Goal: Information Seeking & Learning: Find specific fact

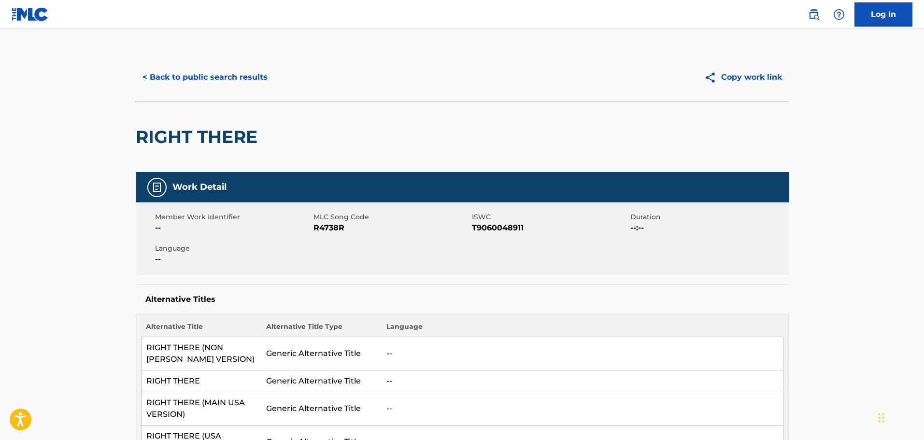
click at [221, 81] on button "< Back to public search results" at bounding box center [205, 77] width 139 height 24
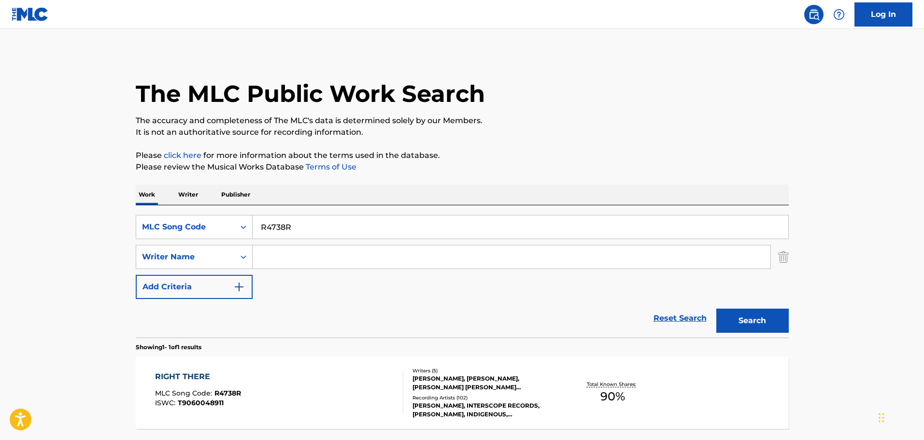
scroll to position [30, 0]
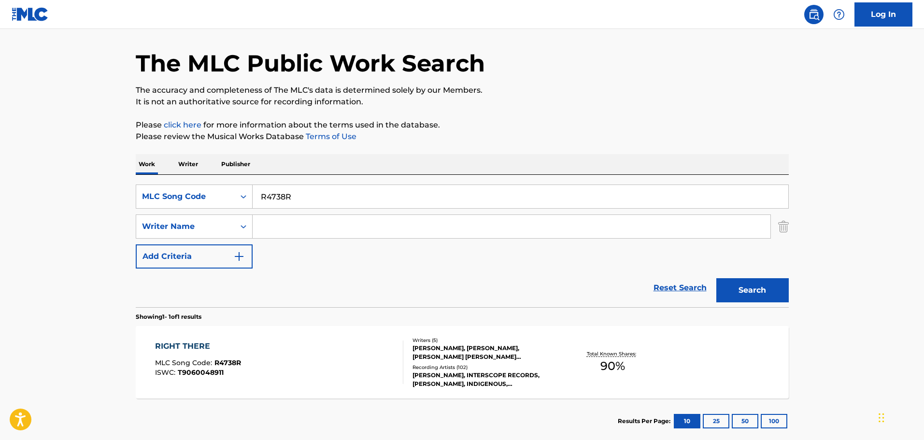
drag, startPoint x: 300, startPoint y: 205, endPoint x: 254, endPoint y: 197, distance: 46.6
click at [254, 197] on input "R4738R" at bounding box center [521, 196] width 536 height 23
paste input "DV7IRH"
type input "DV7IRH"
click at [762, 296] on button "Search" at bounding box center [752, 290] width 72 height 24
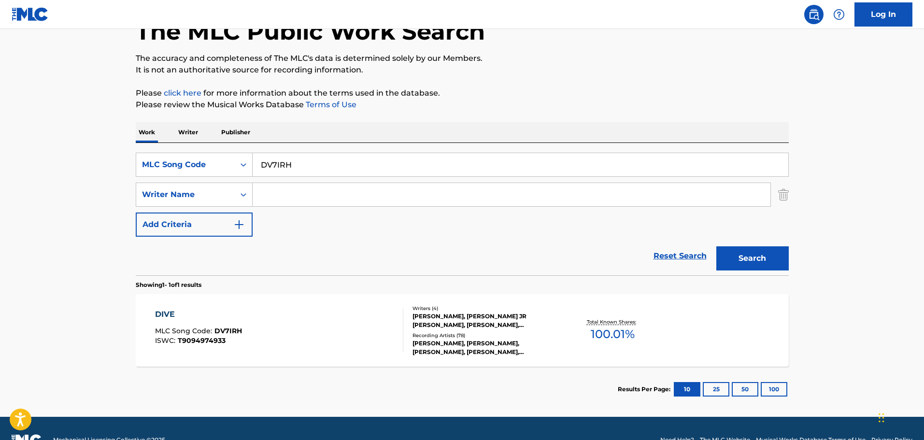
scroll to position [86, 0]
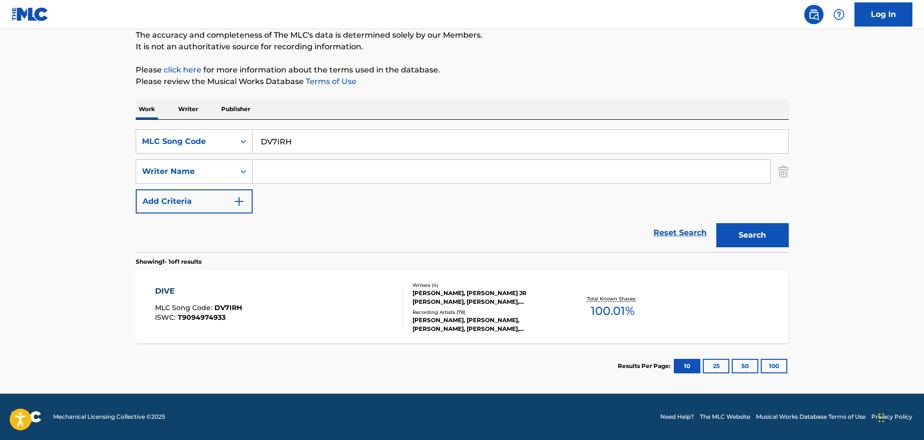
click at [449, 290] on div "[PERSON_NAME], [PERSON_NAME] JR [PERSON_NAME], [PERSON_NAME], [PERSON_NAME]" at bounding box center [486, 297] width 146 height 17
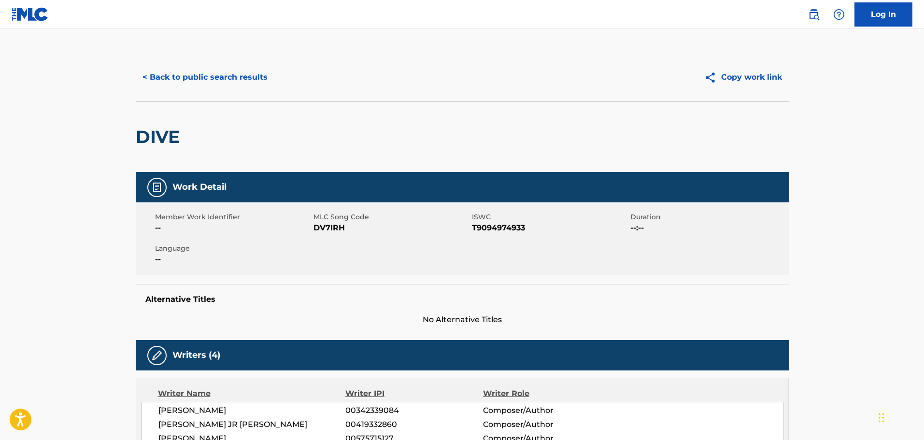
click at [212, 79] on button "< Back to public search results" at bounding box center [205, 77] width 139 height 24
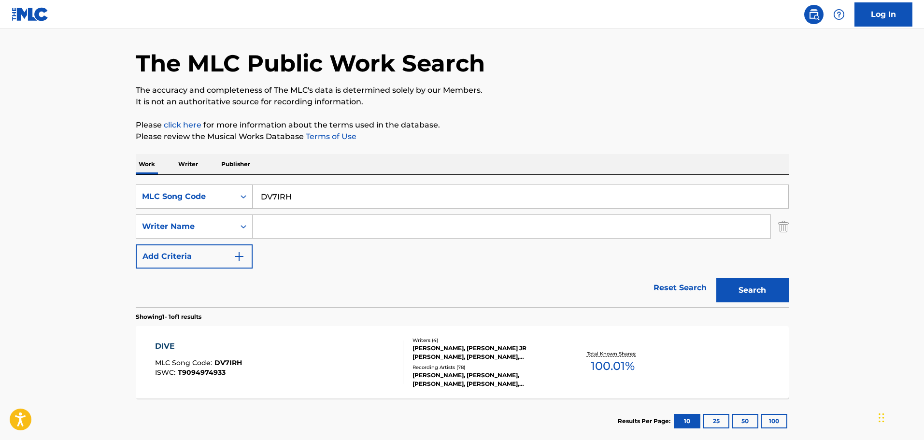
drag, startPoint x: 263, startPoint y: 195, endPoint x: 252, endPoint y: 195, distance: 11.1
click at [252, 195] on div "SearchWithCriteria3d96d5c6-a3ab-449c-acbc-bb3903e9131a MLC Song Code DV7IRH" at bounding box center [462, 197] width 653 height 24
paste input "UVAHPK"
click at [736, 290] on button "Search" at bounding box center [752, 290] width 72 height 24
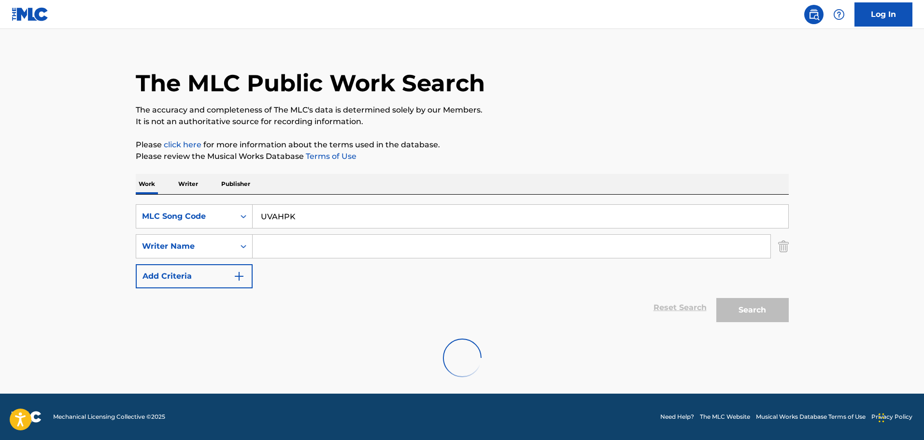
scroll to position [0, 0]
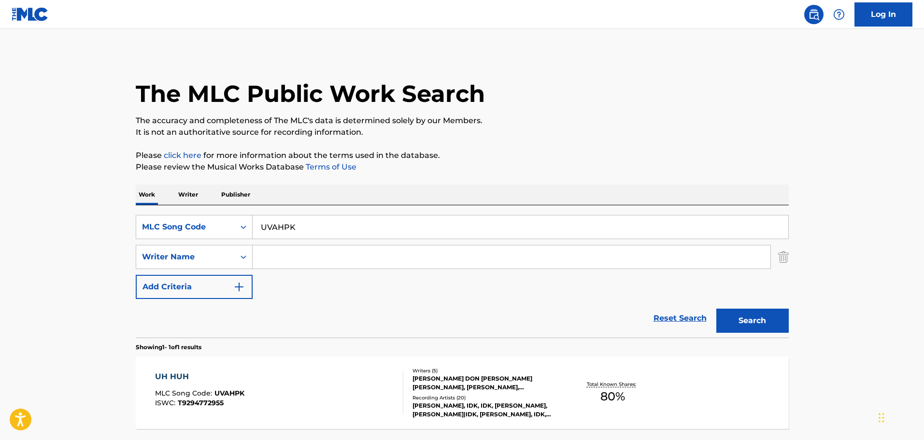
drag, startPoint x: 291, startPoint y: 228, endPoint x: 256, endPoint y: 228, distance: 34.8
click at [256, 228] on input "UVAHPK" at bounding box center [521, 226] width 536 height 23
paste input "MVA1PP"
type input "MVA1PP"
click at [772, 319] on button "Search" at bounding box center [752, 321] width 72 height 24
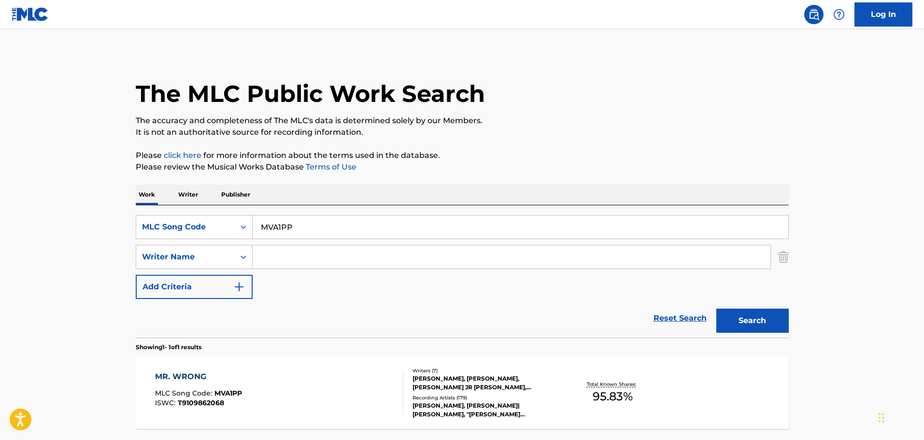
scroll to position [86, 0]
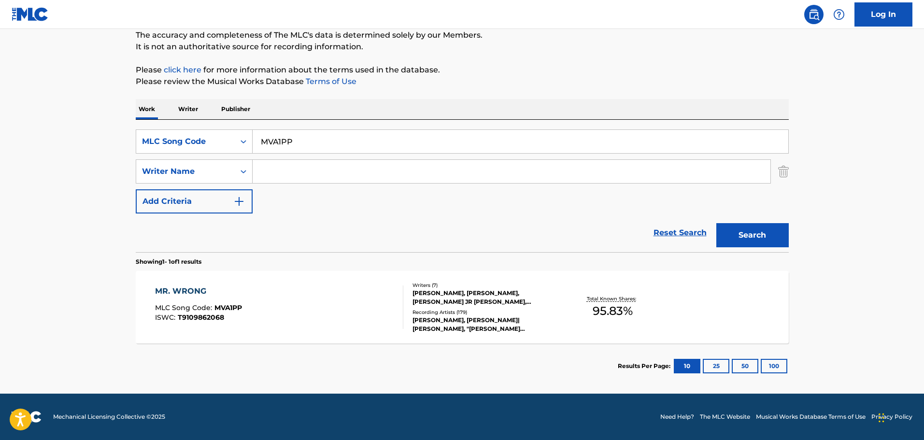
click at [457, 299] on div "[PERSON_NAME], [PERSON_NAME], [PERSON_NAME] JR [PERSON_NAME], [PERSON_NAME], [P…" at bounding box center [486, 297] width 146 height 17
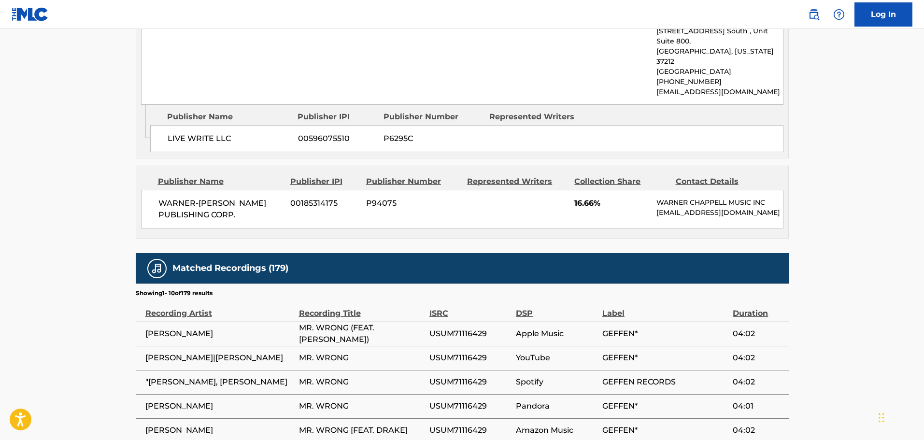
scroll to position [1881, 0]
